Goal: Transaction & Acquisition: Purchase product/service

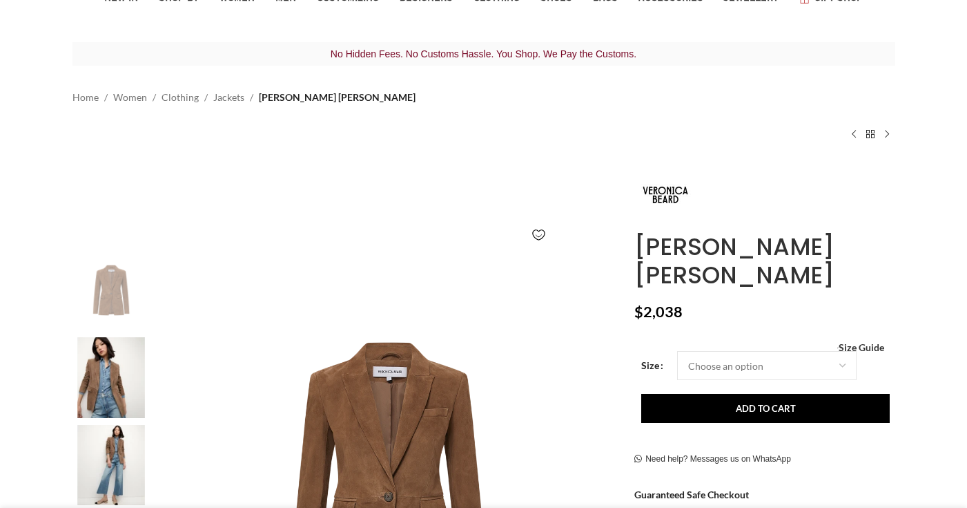
scroll to position [100, 0]
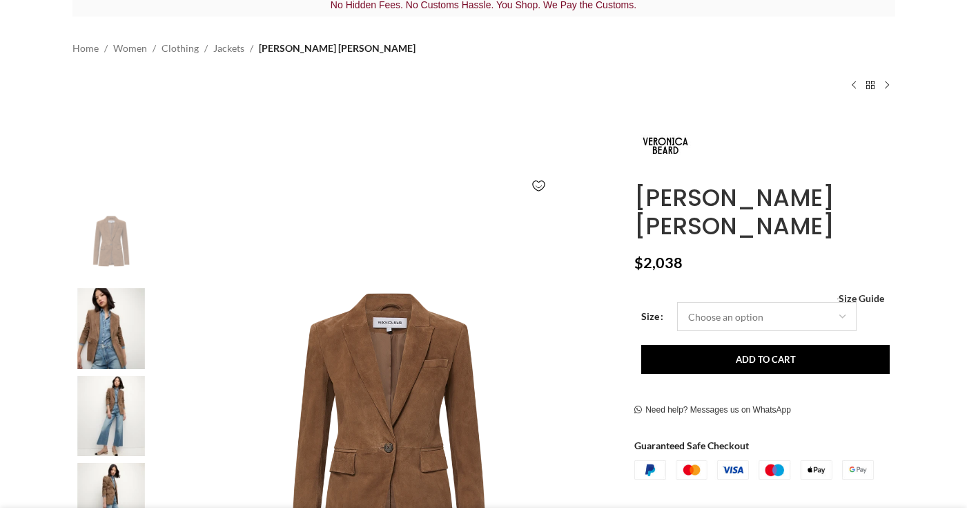
click at [733, 316] on select "Choose an [MEDICAL_DATA] UK 4 UK 6 UK 8 [GEOGRAPHIC_DATA] 10 [GEOGRAPHIC_DATA] …" at bounding box center [767, 316] width 180 height 29
click at [677, 302] on select "Choose an [MEDICAL_DATA] UK 4 UK 6 UK 8 [GEOGRAPHIC_DATA] 10 [GEOGRAPHIC_DATA] …" at bounding box center [767, 316] width 180 height 29
select select "8-[GEOGRAPHIC_DATA]"
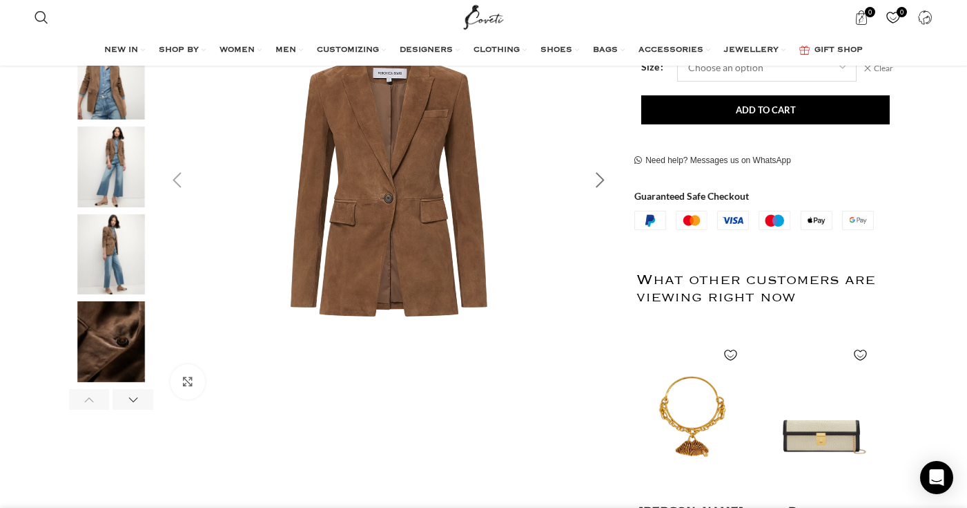
scroll to position [0, 145]
click at [606, 181] on div "Next slide" at bounding box center [600, 180] width 35 height 35
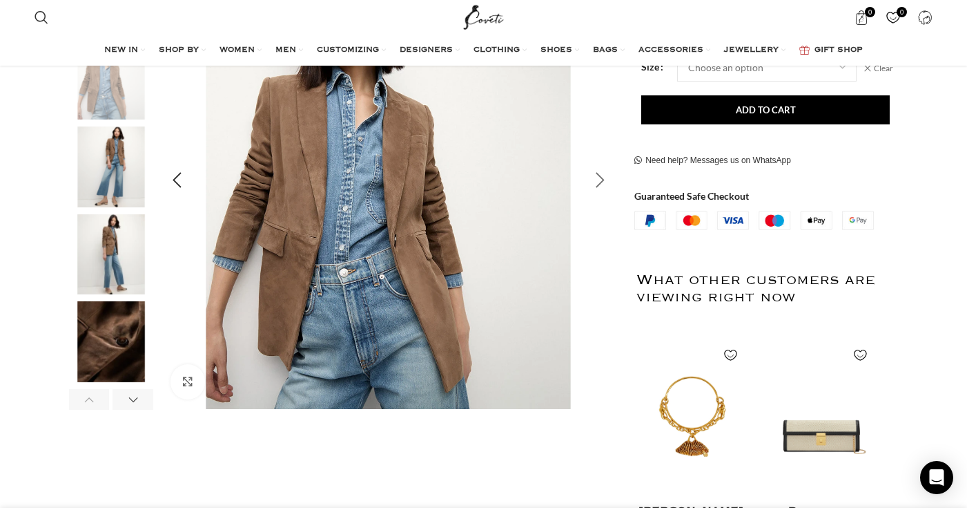
click at [606, 181] on div "Next slide" at bounding box center [600, 180] width 35 height 35
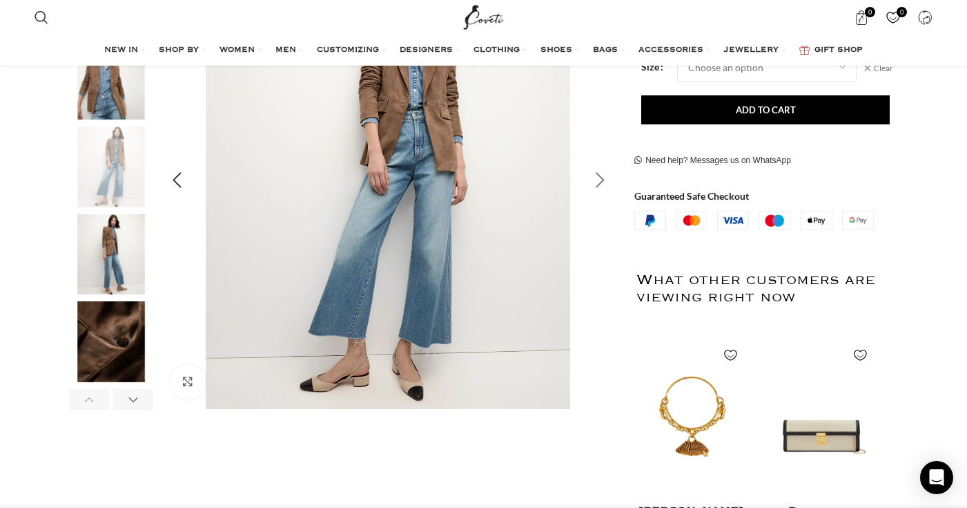
click at [606, 181] on div "Next slide" at bounding box center [600, 180] width 35 height 35
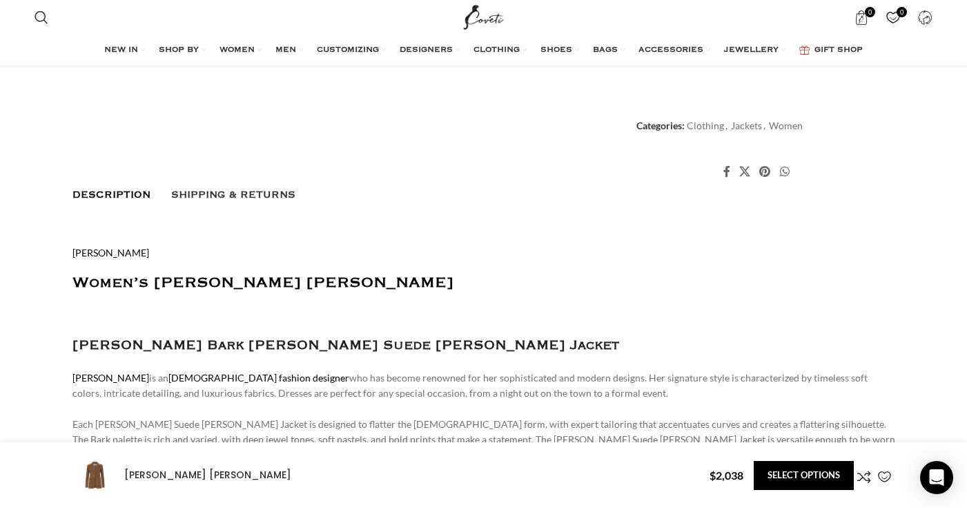
scroll to position [736, 0]
